Goal: Find specific page/section: Find specific page/section

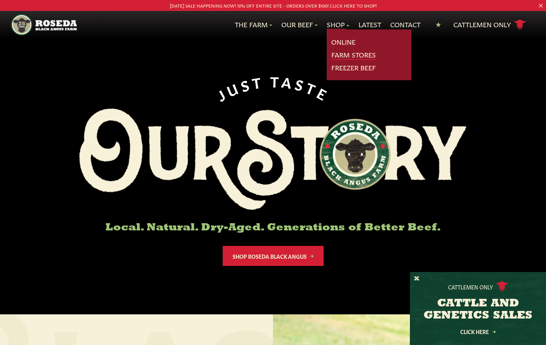
click at [342, 56] on link "Farm Stores" at bounding box center [353, 55] width 45 height 10
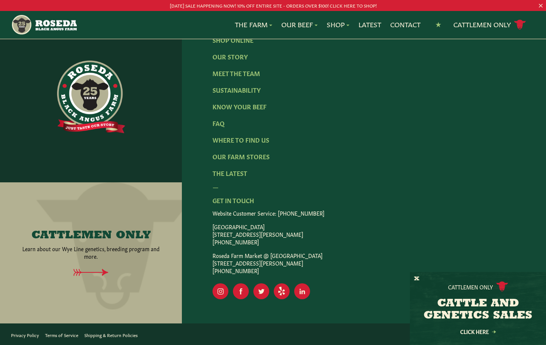
scroll to position [1352, 0]
click at [246, 138] on link "Where To Find Us" at bounding box center [241, 139] width 57 height 8
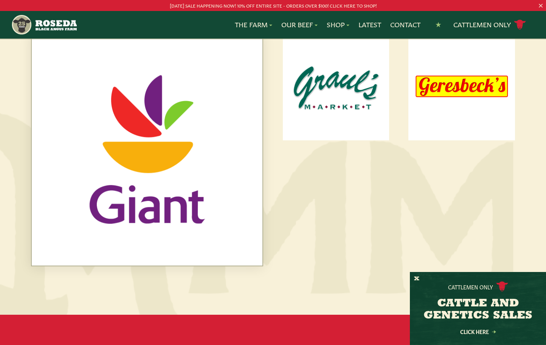
scroll to position [416, 0]
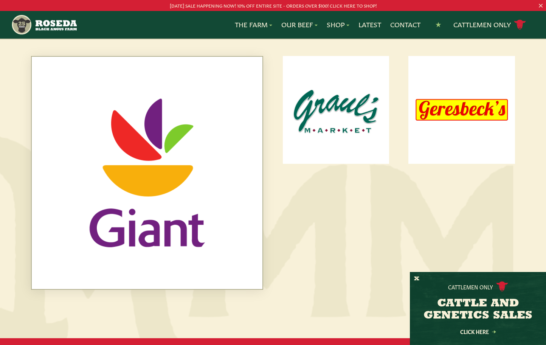
click at [169, 174] on img at bounding box center [147, 173] width 231 height 232
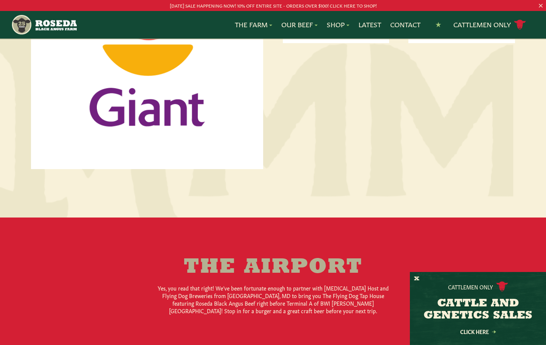
scroll to position [407, 0]
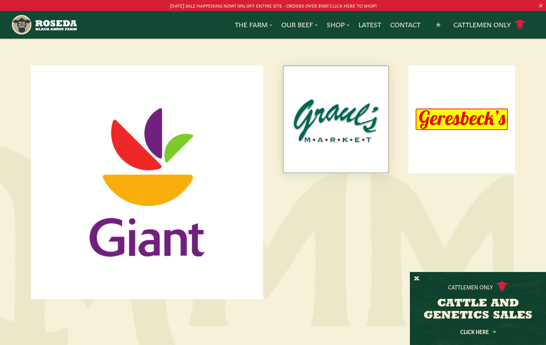
click at [363, 137] on img at bounding box center [336, 119] width 105 height 107
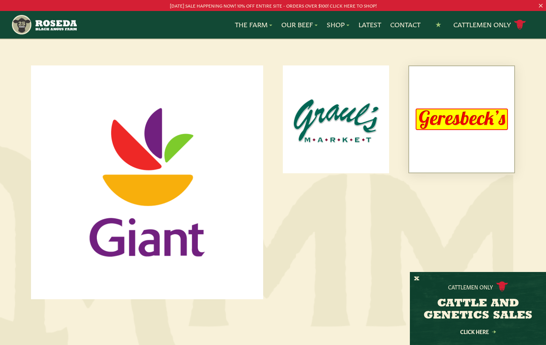
click at [457, 135] on img at bounding box center [461, 119] width 105 height 107
click at [545, 11] on header "[DATE] SALE HAPPENING NOW! 10% OFF ENTIRE SITE - ORDERS OVER $100! CLICK HERE T…" at bounding box center [273, 19] width 546 height 39
click at [253, 5] on p "[DATE] SALE HAPPENING NOW! 10% OFF ENTIRE SITE - ORDERS OVER $100! CLICK HERE T…" at bounding box center [273, 6] width 492 height 8
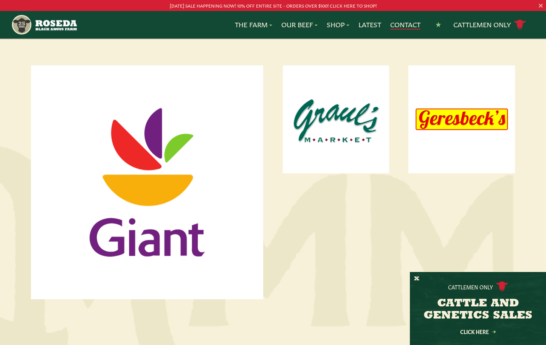
click at [406, 28] on link "Contact" at bounding box center [405, 25] width 30 height 10
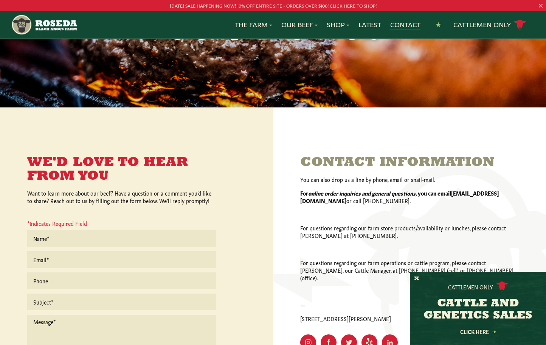
scroll to position [104, 0]
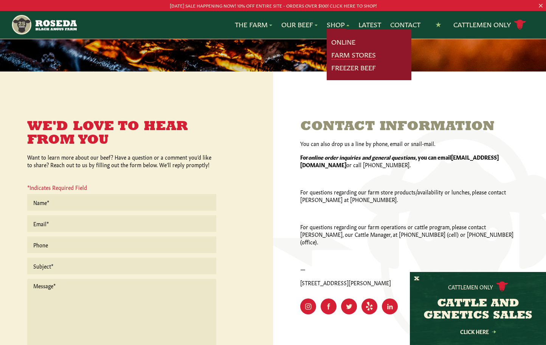
click at [339, 51] on link "Farm Stores" at bounding box center [353, 55] width 45 height 10
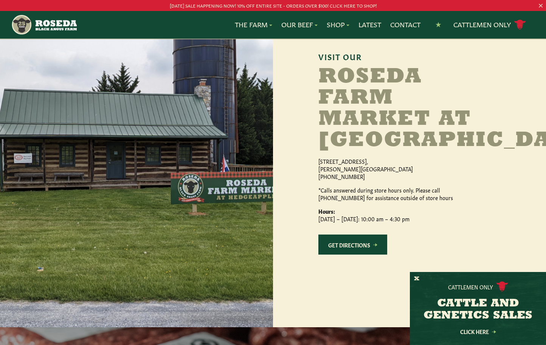
scroll to position [709, 0]
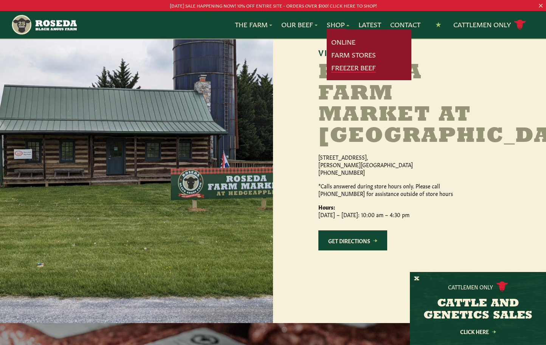
click at [357, 68] on link "Freezer Beef" at bounding box center [353, 68] width 45 height 10
